Goal: Information Seeking & Learning: Check status

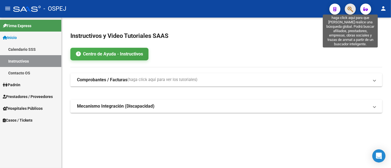
click at [351, 8] on icon "button" at bounding box center [351, 9] width 6 height 6
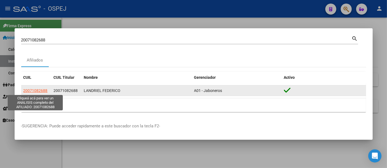
click at [32, 91] on span "20071082688" at bounding box center [35, 91] width 24 height 4
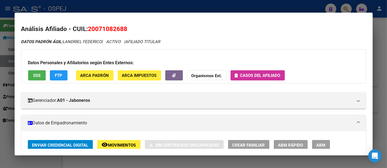
click at [268, 77] on span "Casos del afiliado" at bounding box center [260, 75] width 40 height 5
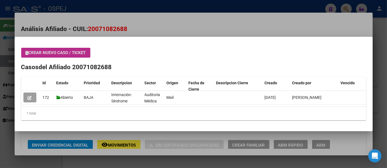
click at [151, 3] on div at bounding box center [193, 84] width 387 height 168
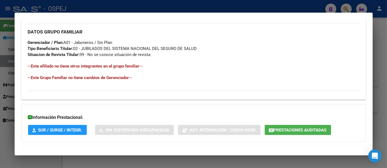
scroll to position [275, 0]
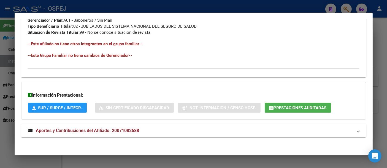
click at [210, 6] on div at bounding box center [193, 84] width 387 height 168
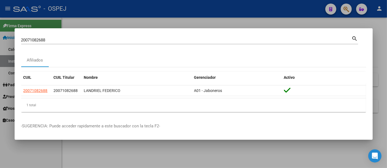
click at [80, 37] on div "20071082688 Buscar (apellido, dni, cuil, [PERSON_NAME], cuit, obra social)" at bounding box center [186, 40] width 330 height 8
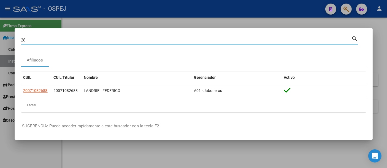
type input "8"
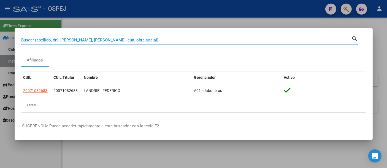
paste input "27-43068553-3"
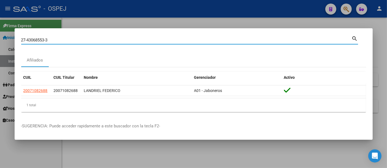
type input "27430685533"
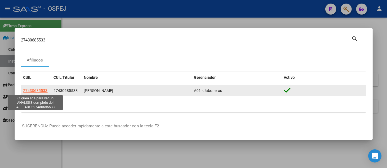
click at [43, 90] on span "27430685533" at bounding box center [35, 91] width 24 height 4
type textarea "27430685533"
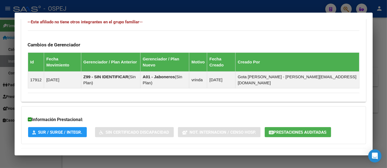
scroll to position [315, 0]
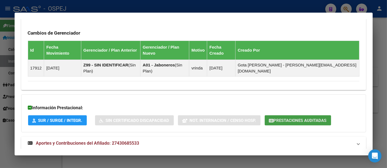
click at [294, 118] on span "Prestaciones Auditadas" at bounding box center [300, 120] width 53 height 5
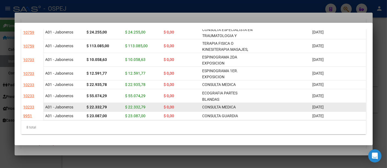
scroll to position [0, 0]
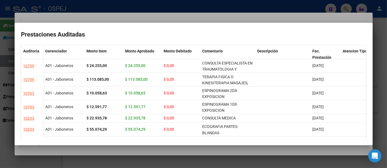
click at [241, 19] on div at bounding box center [193, 84] width 387 height 168
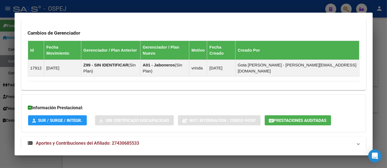
click at [178, 6] on div at bounding box center [193, 84] width 387 height 168
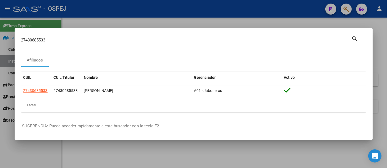
click at [129, 43] on div "27430685533 Buscar (apellido, dni, [PERSON_NAME], [PERSON_NAME], cuit, obra soc…" at bounding box center [186, 40] width 330 height 8
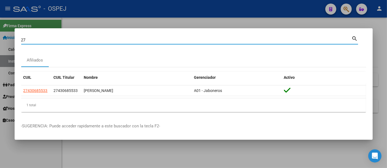
type input "2"
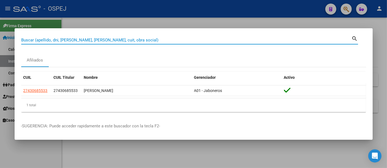
paste input "23235456249"
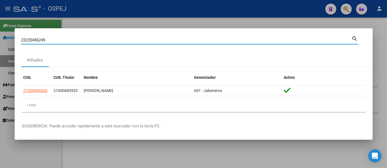
type input "23235456249"
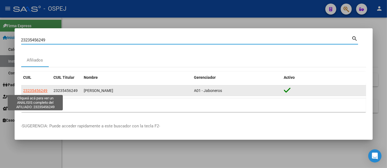
click at [46, 91] on span "23235456249" at bounding box center [35, 91] width 24 height 4
type textarea "23235456249"
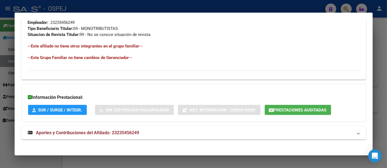
scroll to position [281, 0]
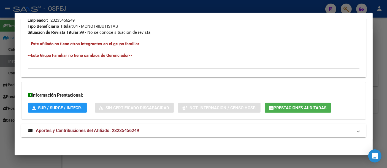
click at [125, 129] on span "Aportes y Contribuciones del Afiliado: 23235456249" at bounding box center [87, 130] width 103 height 5
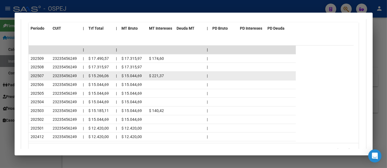
scroll to position [527, 0]
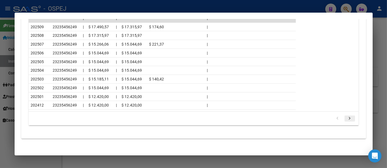
click at [346, 116] on icon "go to next page" at bounding box center [349, 119] width 7 height 7
click at [346, 117] on icon "go to next page" at bounding box center [349, 119] width 7 height 7
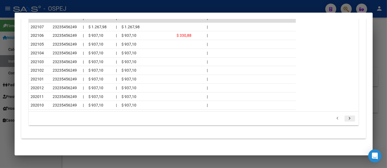
click at [346, 117] on icon "go to next page" at bounding box center [349, 119] width 7 height 7
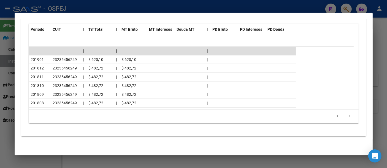
scroll to position [492, 0]
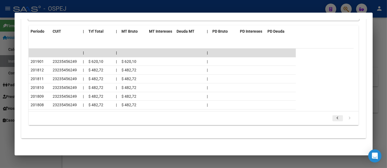
click at [334, 116] on icon "go to previous page" at bounding box center [337, 119] width 7 height 7
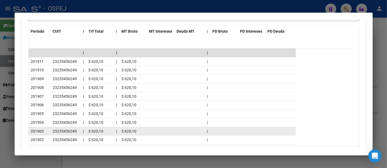
scroll to position [523, 0]
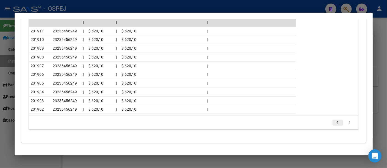
click at [334, 121] on icon "go to previous page" at bounding box center [337, 123] width 7 height 7
click at [334, 120] on icon "go to previous page" at bounding box center [337, 123] width 7 height 7
click at [334, 123] on icon "go to previous page" at bounding box center [337, 123] width 7 height 7
click at [334, 121] on icon "go to previous page" at bounding box center [337, 123] width 7 height 7
click at [334, 120] on icon "go to previous page" at bounding box center [337, 123] width 7 height 7
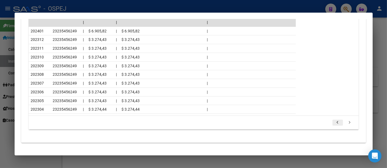
click at [334, 121] on icon "go to previous page" at bounding box center [337, 123] width 7 height 7
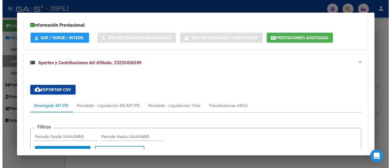
scroll to position [344, 0]
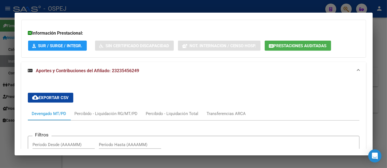
click at [296, 43] on span "Prestaciones Auditadas" at bounding box center [300, 45] width 53 height 5
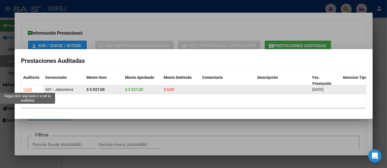
click at [28, 87] on div "1265" at bounding box center [27, 90] width 9 height 6
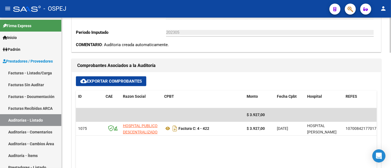
scroll to position [214, 0]
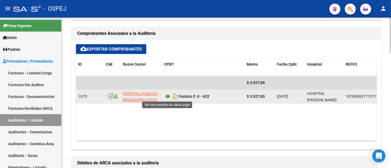
click at [167, 97] on icon at bounding box center [167, 96] width 7 height 7
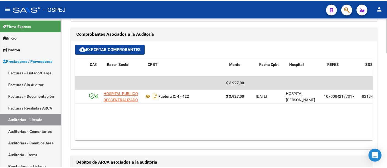
scroll to position [0, 0]
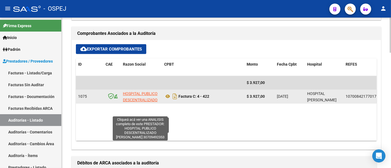
click at [137, 95] on span "HOSPITAL PUBLICO DESCENTRALIZADO [PERSON_NAME]" at bounding box center [140, 100] width 35 height 17
type textarea "30709492353"
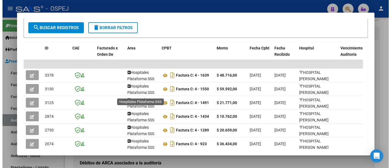
scroll to position [1, 0]
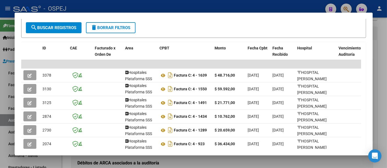
click at [204, 3] on div at bounding box center [193, 84] width 387 height 168
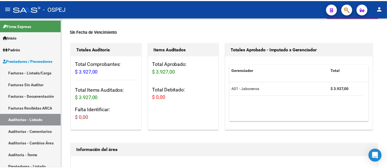
scroll to position [0, 0]
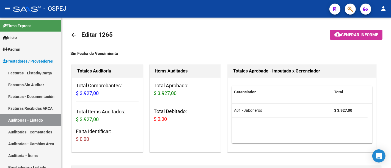
click at [168, 10] on div "- OSPEJ" at bounding box center [169, 9] width 312 height 12
click at [73, 33] on mat-icon "arrow_back" at bounding box center [73, 35] width 7 height 7
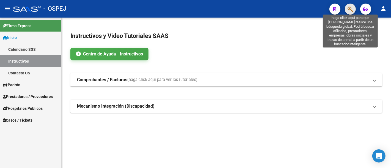
click at [351, 8] on icon "button" at bounding box center [351, 9] width 6 height 6
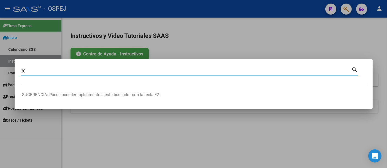
type input "3"
type input "23545624"
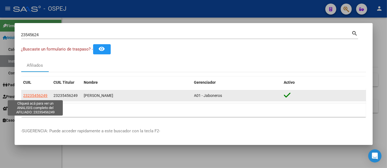
click at [40, 97] on span "23235456249" at bounding box center [35, 96] width 24 height 4
type textarea "23235456249"
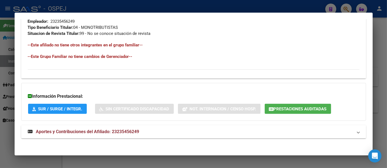
scroll to position [281, 0]
